Goal: Find specific page/section: Find specific page/section

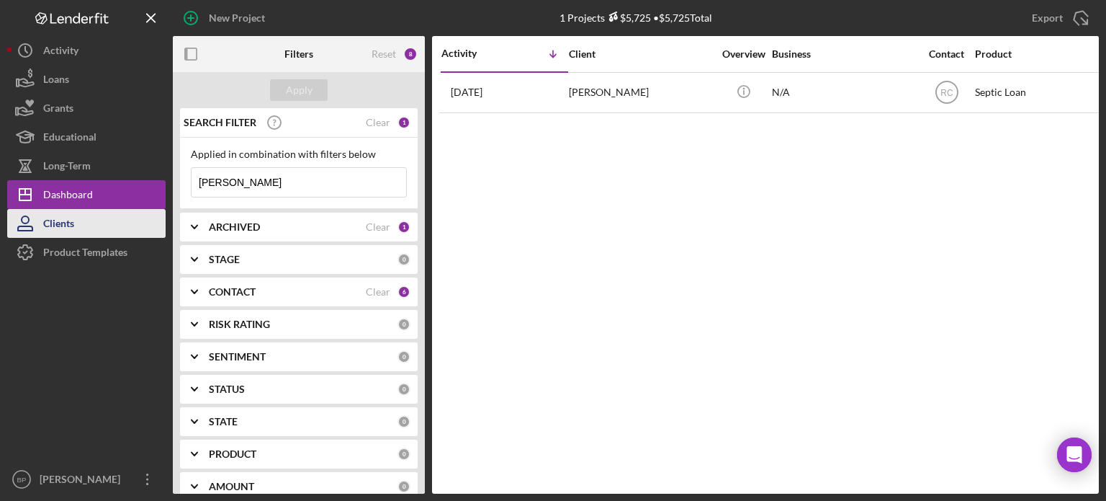
click at [110, 225] on button "Clients" at bounding box center [86, 223] width 158 height 29
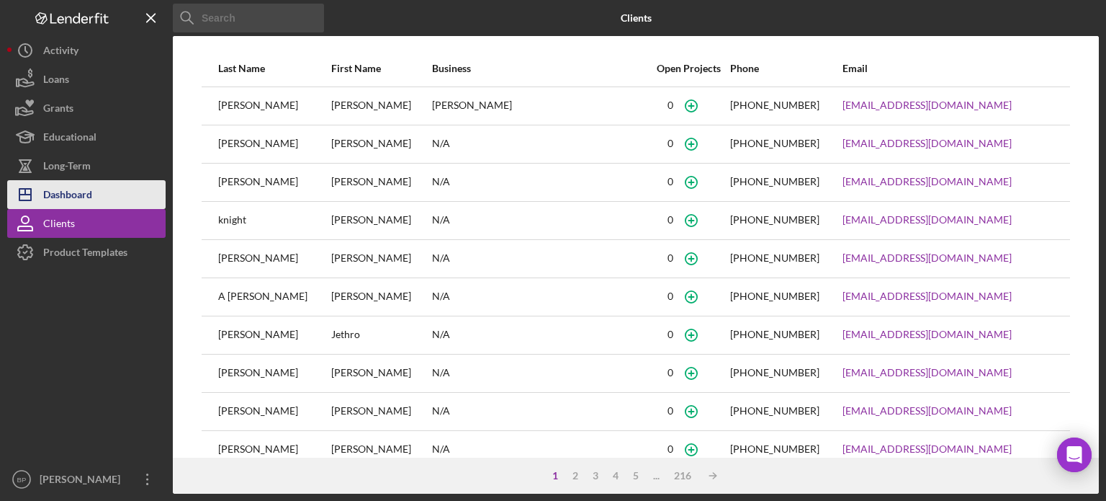
click at [86, 205] on div "Dashboard" at bounding box center [67, 196] width 49 height 32
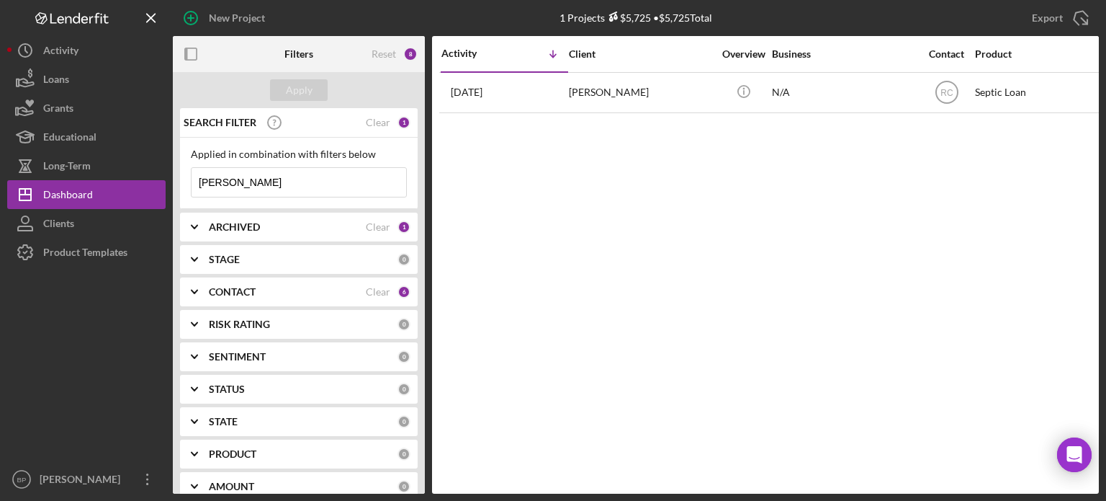
click at [331, 193] on input "[PERSON_NAME]" at bounding box center [299, 182] width 215 height 29
type input "s"
click at [398, 228] on div "1" at bounding box center [404, 226] width 13 height 13
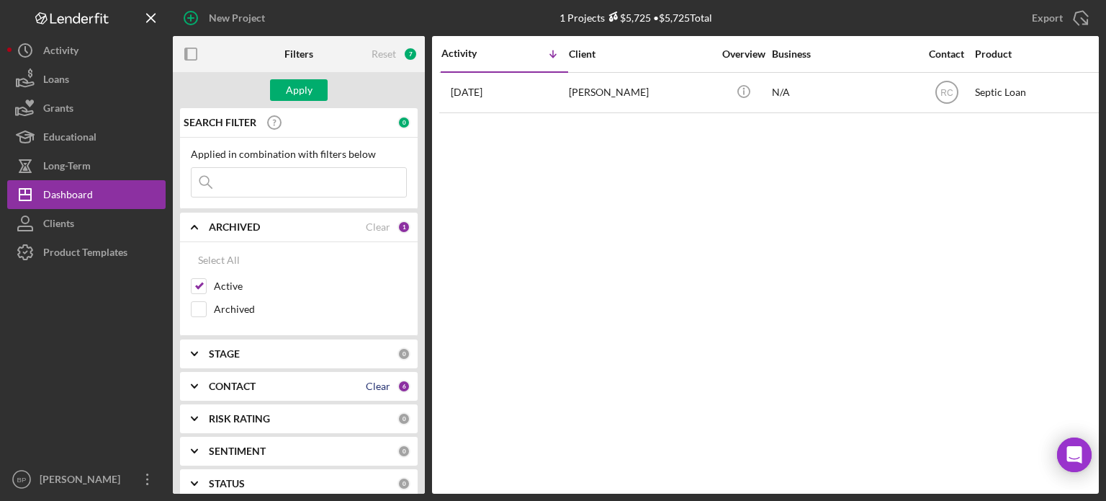
click at [366, 387] on div "Clear" at bounding box center [378, 386] width 24 height 12
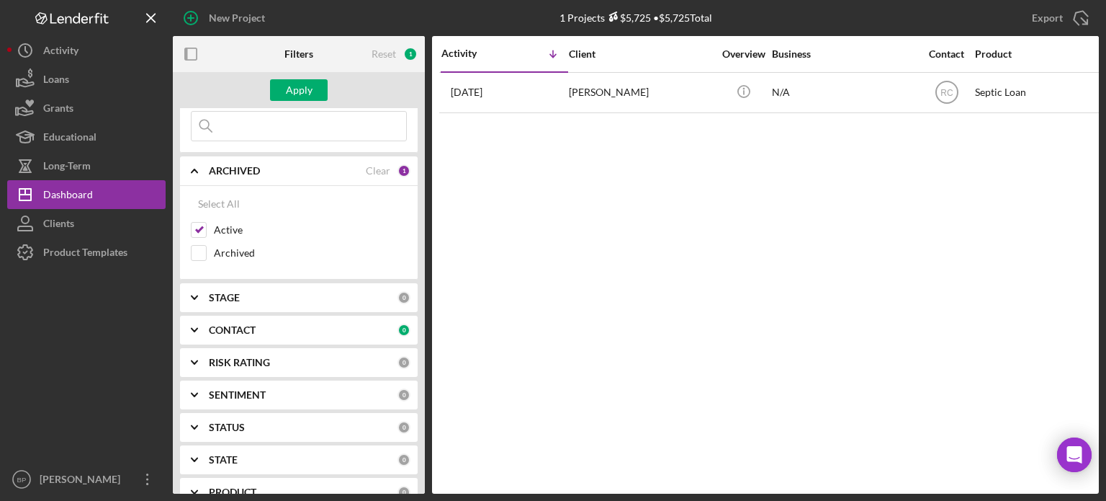
scroll to position [92, 0]
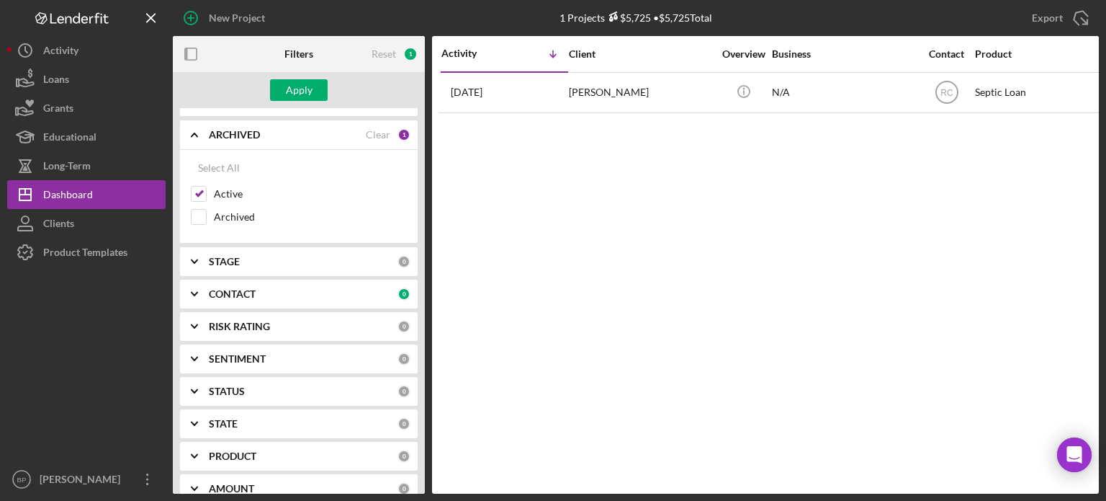
click at [194, 292] on polyline at bounding box center [195, 293] width 6 height 3
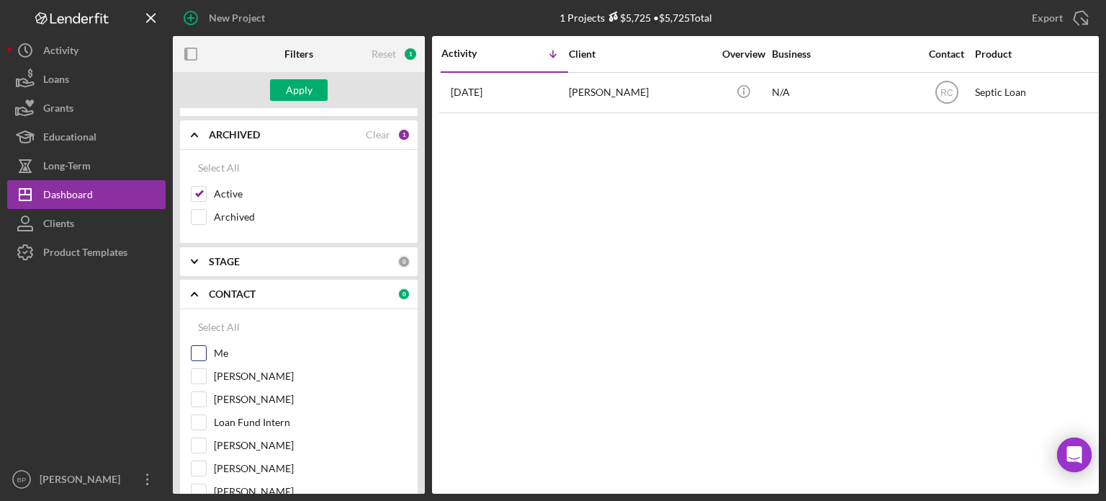
click at [201, 355] on input "Me" at bounding box center [199, 353] width 14 height 14
checkbox input "true"
click at [291, 90] on div "Apply" at bounding box center [299, 90] width 27 height 22
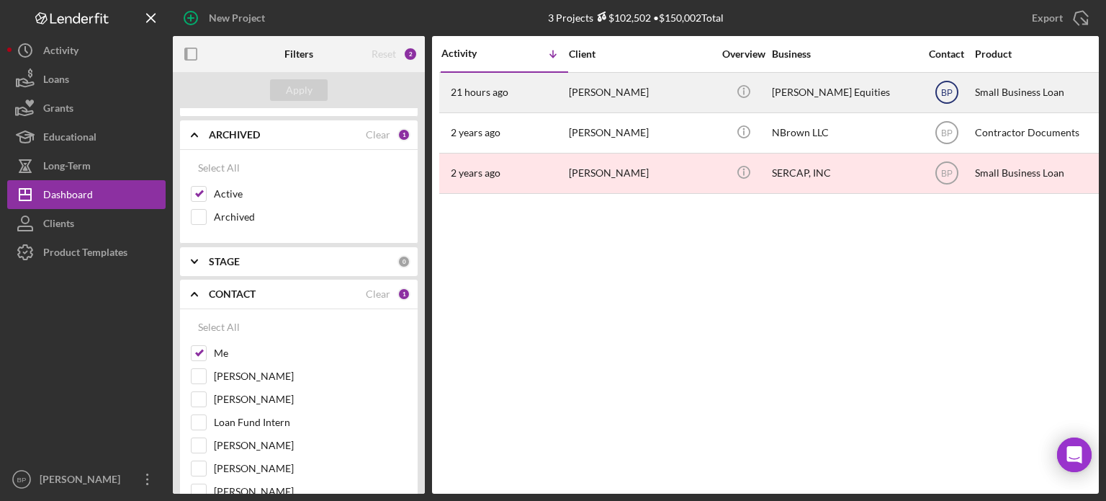
click at [948, 91] on text "BP" at bounding box center [947, 93] width 12 height 10
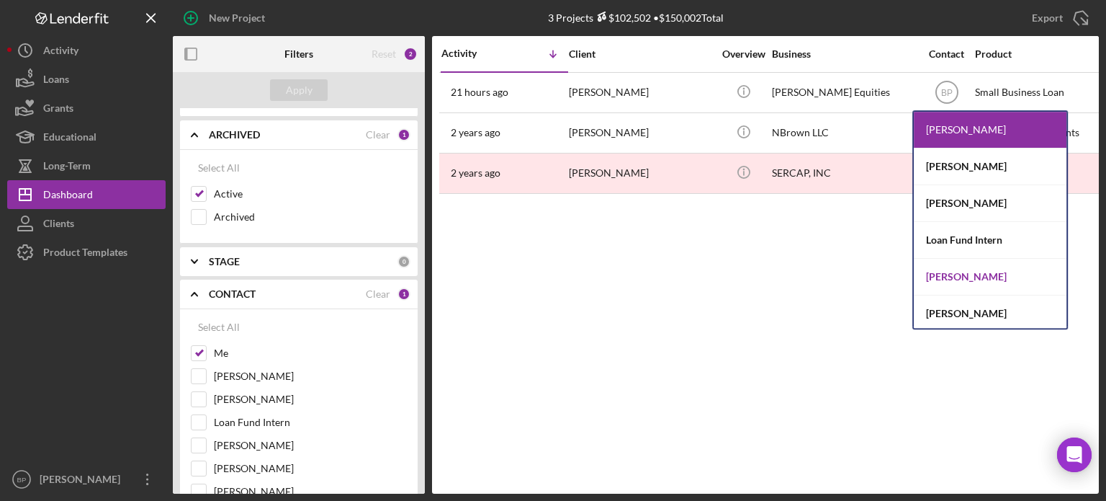
click at [965, 277] on div "[PERSON_NAME]" at bounding box center [990, 277] width 153 height 37
